Goal: Task Accomplishment & Management: Manage account settings

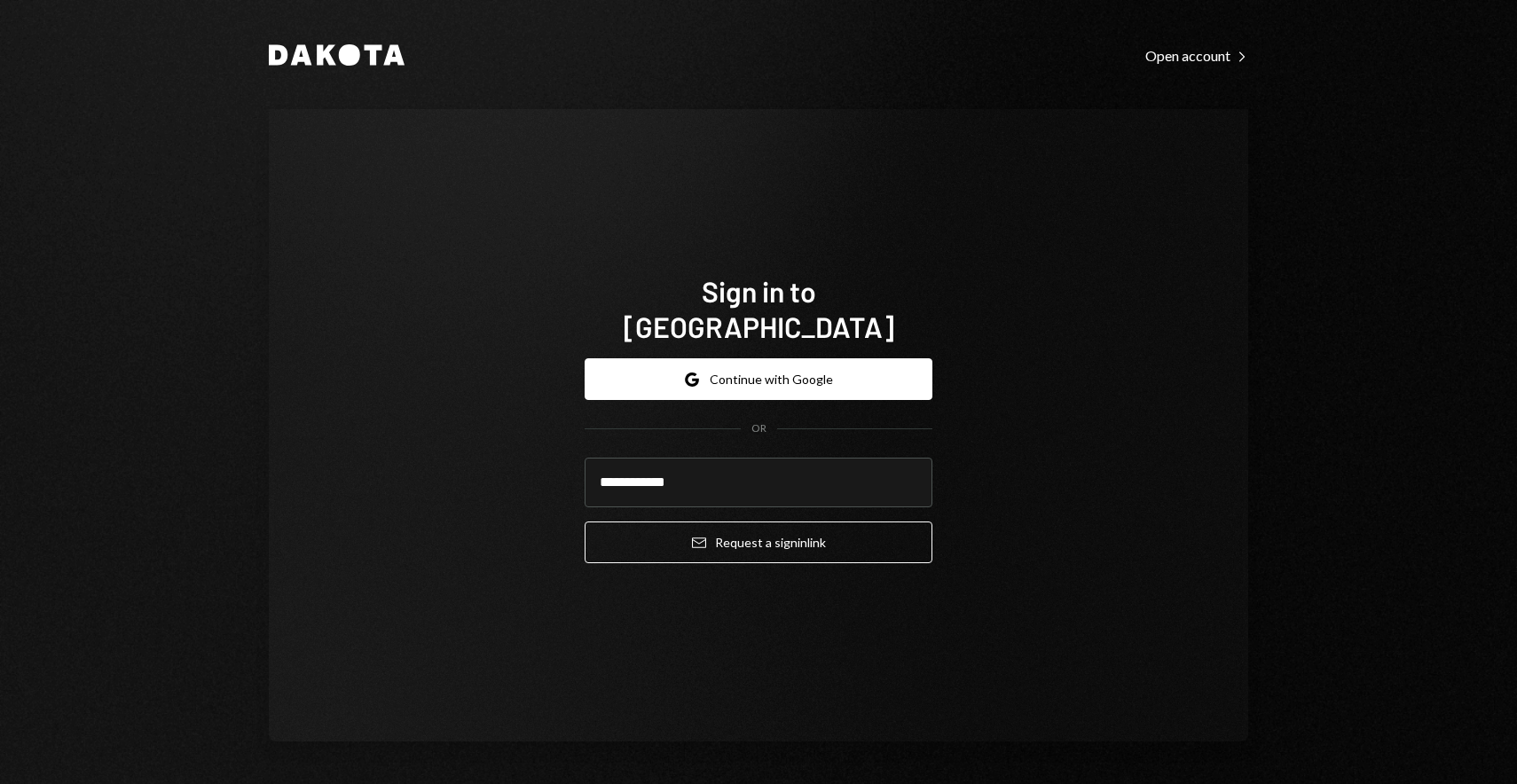
type input "**********"
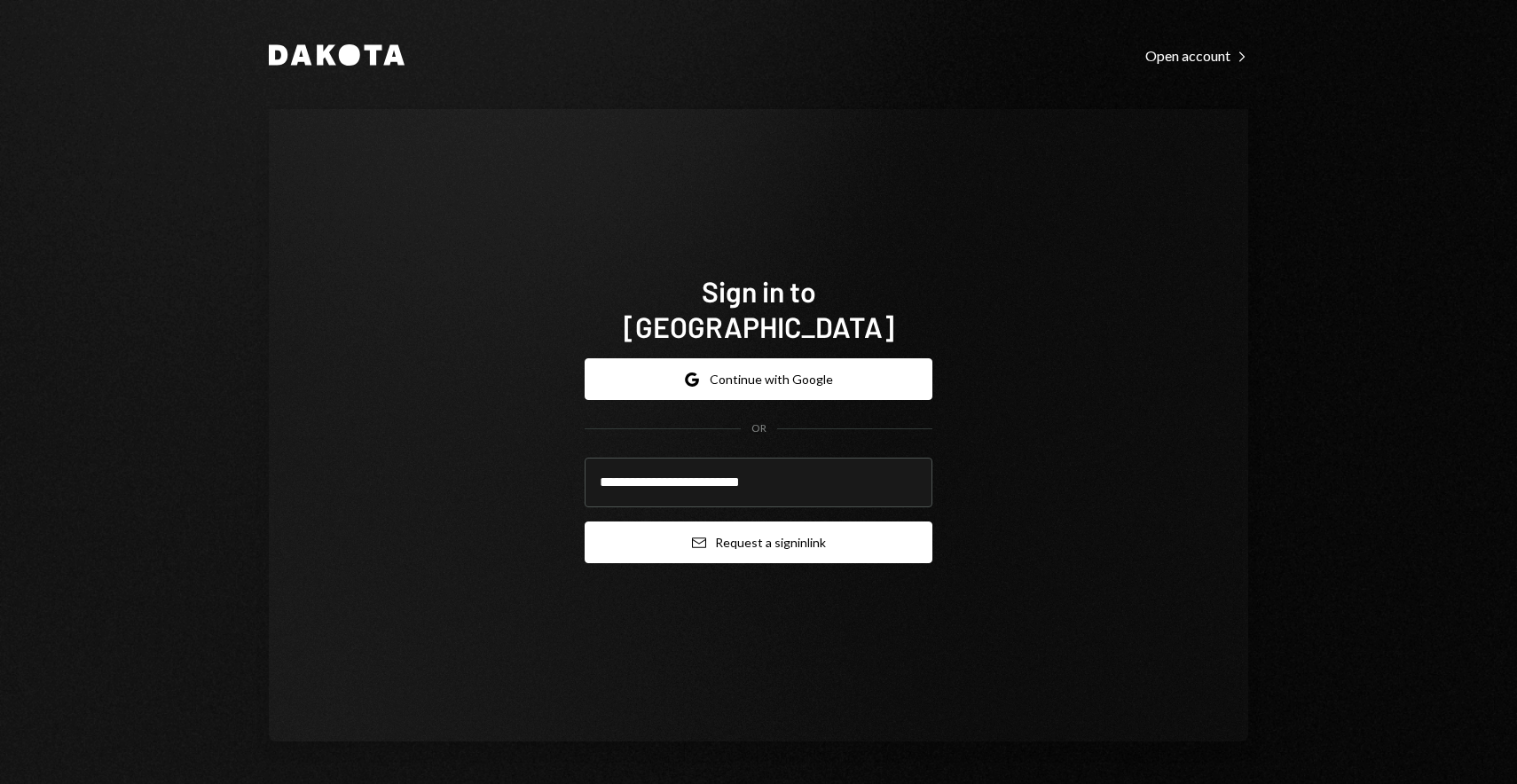
click at [897, 522] on button "Email Request a sign in link" at bounding box center [759, 543] width 348 height 41
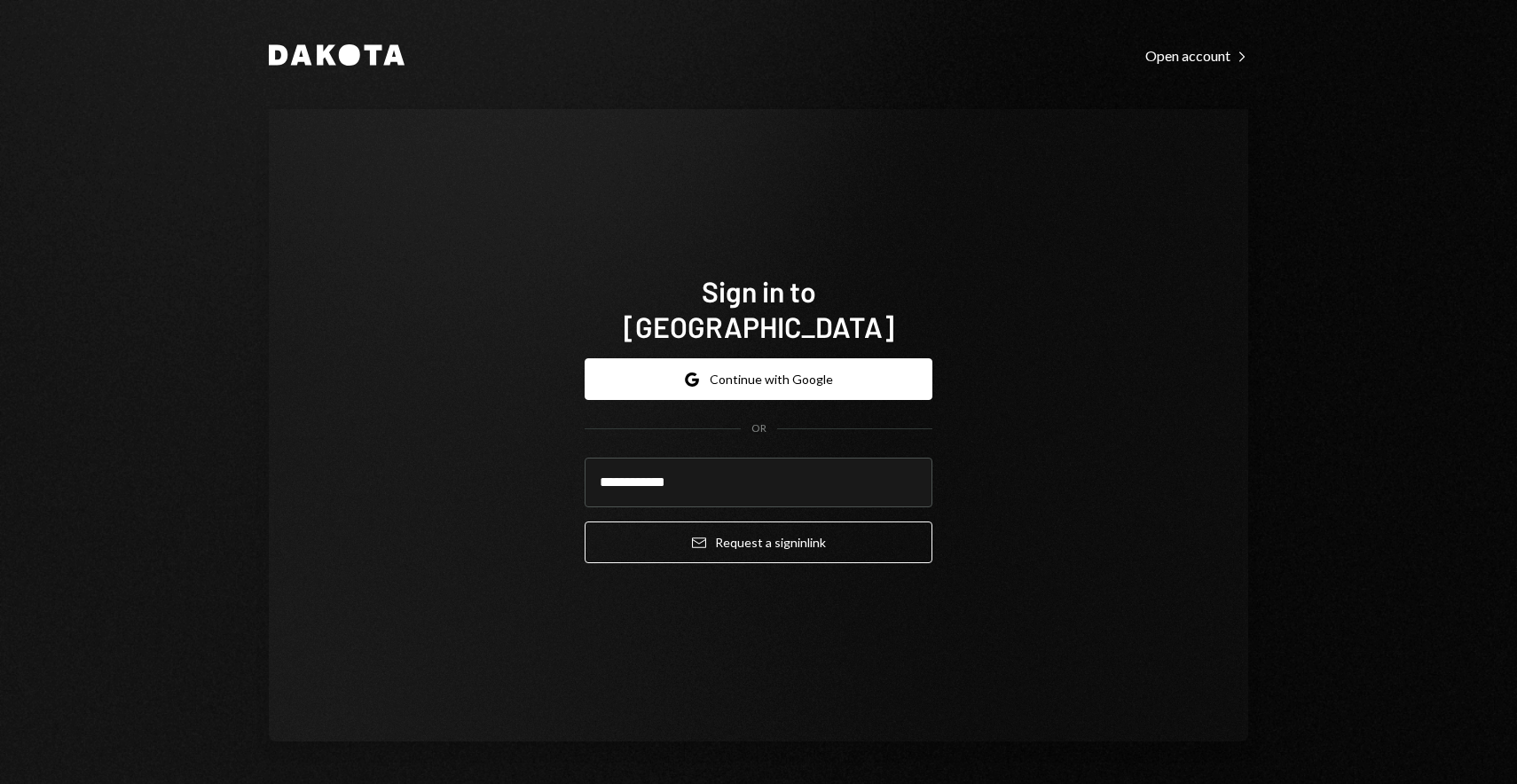
type input "**********"
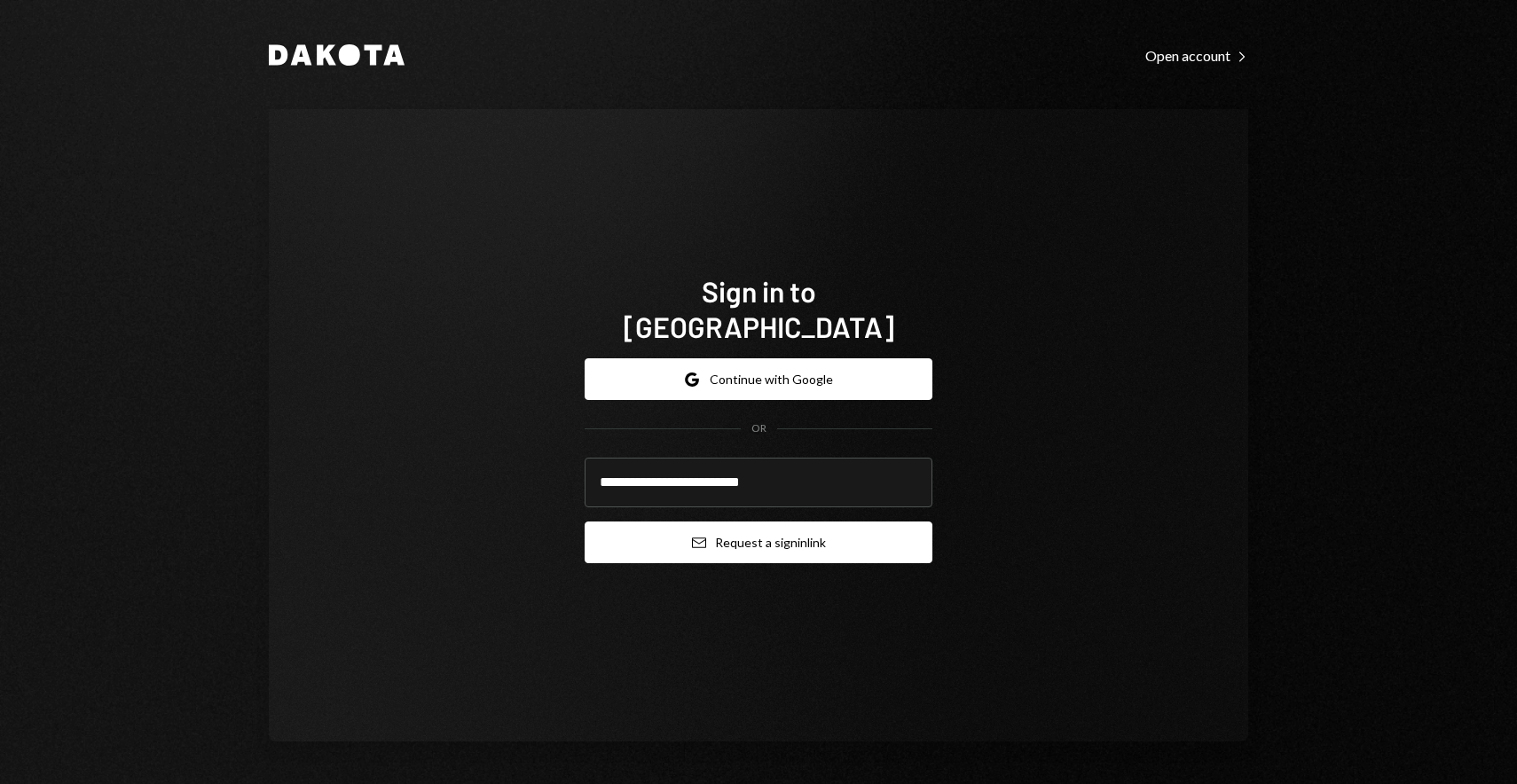
click at [870, 522] on button "Email Request a sign in link" at bounding box center [759, 543] width 348 height 41
